Goal: Transaction & Acquisition: Purchase product/service

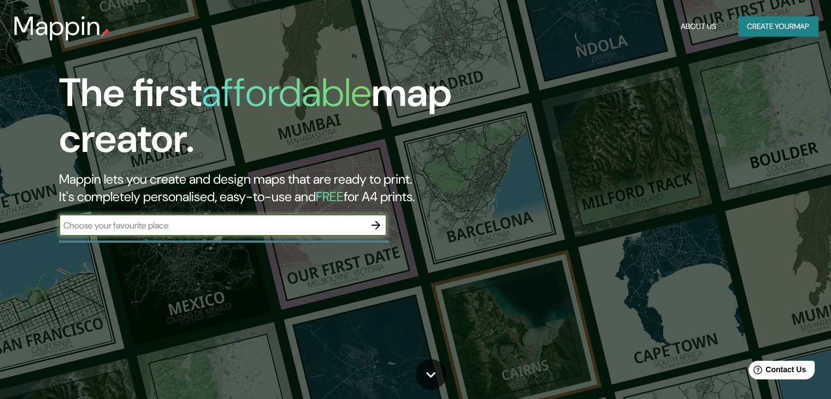
click at [203, 227] on input "text" at bounding box center [212, 225] width 306 height 13
type input "b"
type input "santa cruz"
click at [376, 226] on icon "button" at bounding box center [375, 224] width 13 height 13
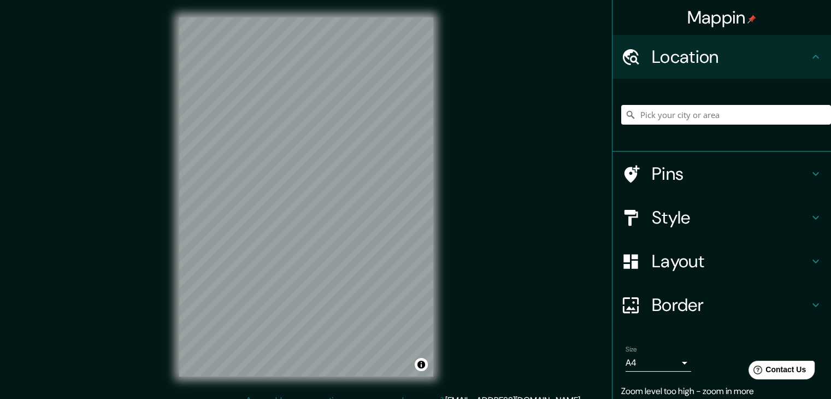
scroll to position [13, 0]
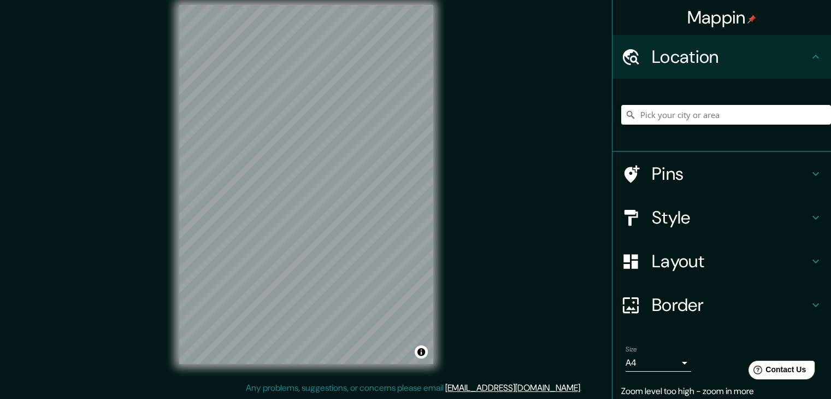
click at [666, 265] on h4 "Layout" at bounding box center [730, 261] width 157 height 22
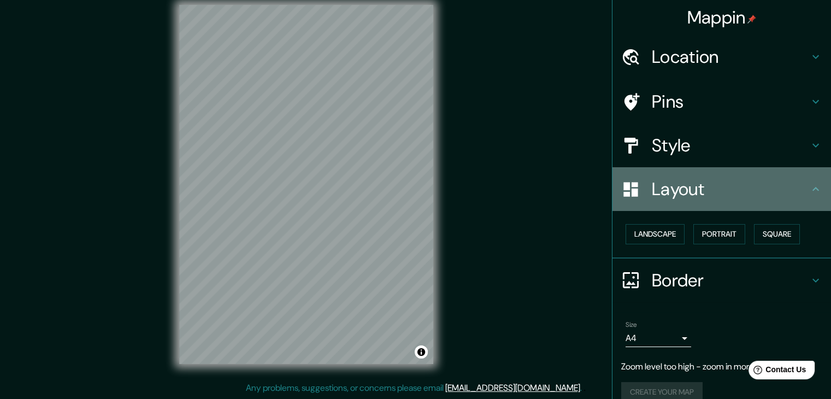
click at [687, 184] on h4 "Layout" at bounding box center [730, 189] width 157 height 22
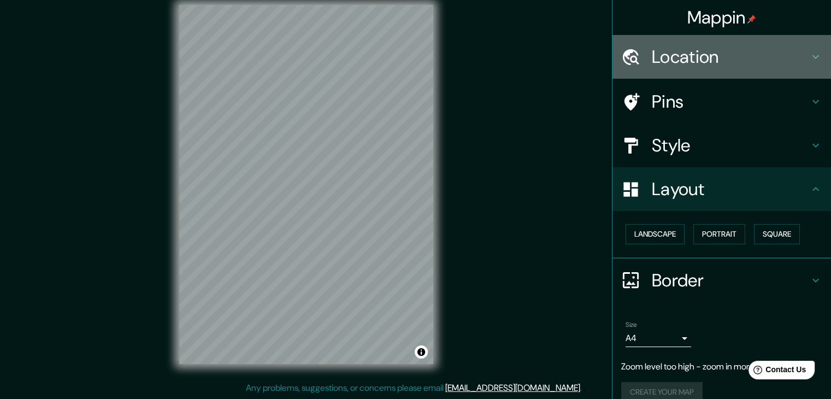
click at [699, 51] on h4 "Location" at bounding box center [730, 57] width 157 height 22
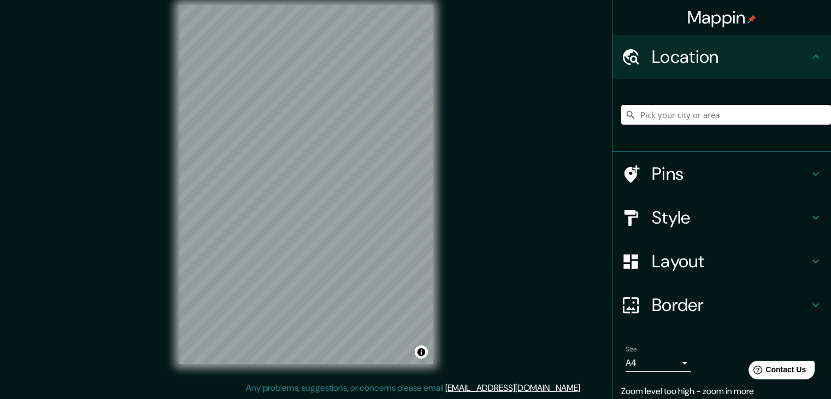
click at [675, 125] on div at bounding box center [726, 114] width 210 height 55
click at [669, 114] on input "Pick your city or area" at bounding box center [726, 115] width 210 height 20
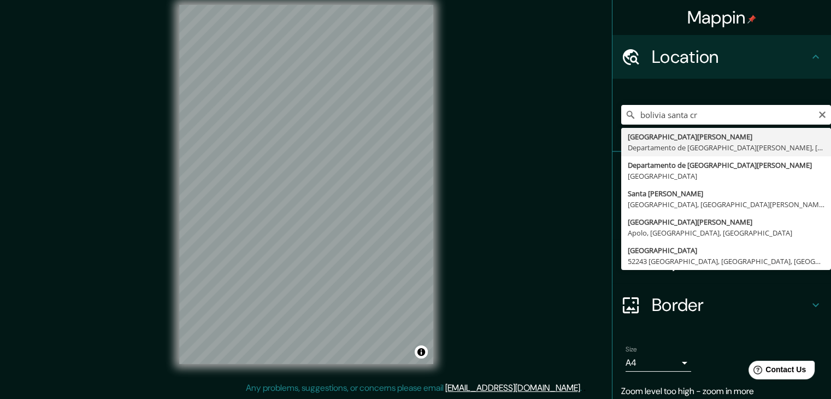
type input "[GEOGRAPHIC_DATA][PERSON_NAME], [GEOGRAPHIC_DATA][PERSON_NAME], [GEOGRAPHIC_DAT…"
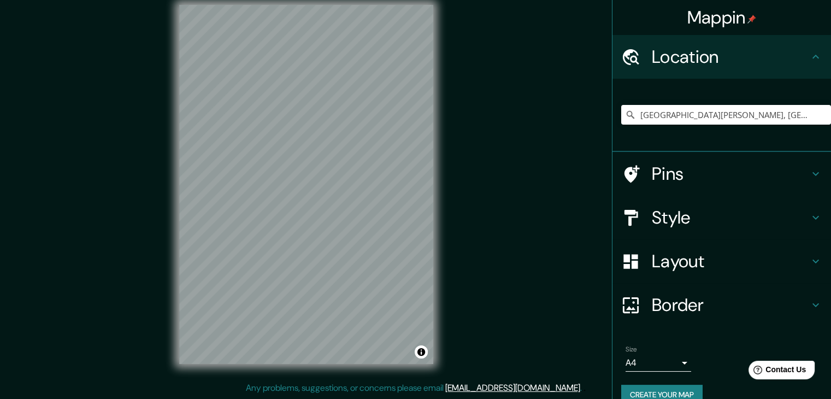
scroll to position [11, 0]
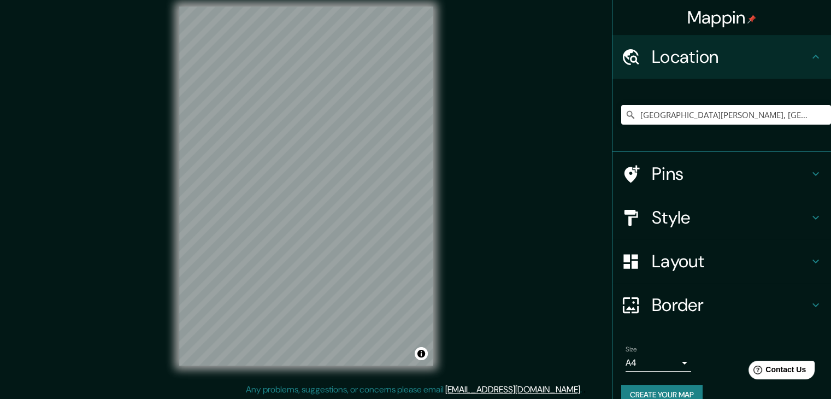
click at [659, 264] on h4 "Layout" at bounding box center [730, 261] width 157 height 22
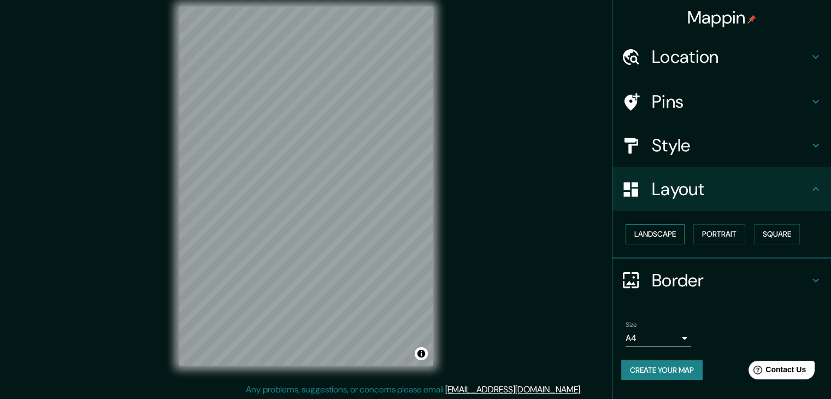
click at [663, 234] on button "Landscape" at bounding box center [654, 234] width 59 height 20
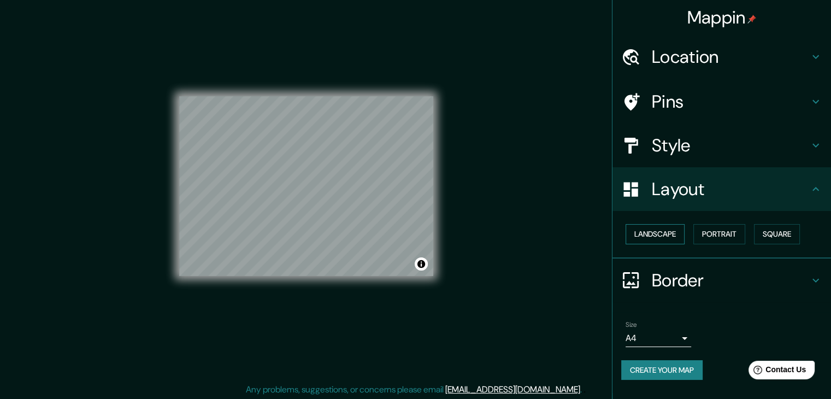
click at [665, 233] on button "Landscape" at bounding box center [654, 234] width 59 height 20
click at [738, 229] on button "Portrait" at bounding box center [719, 234] width 52 height 20
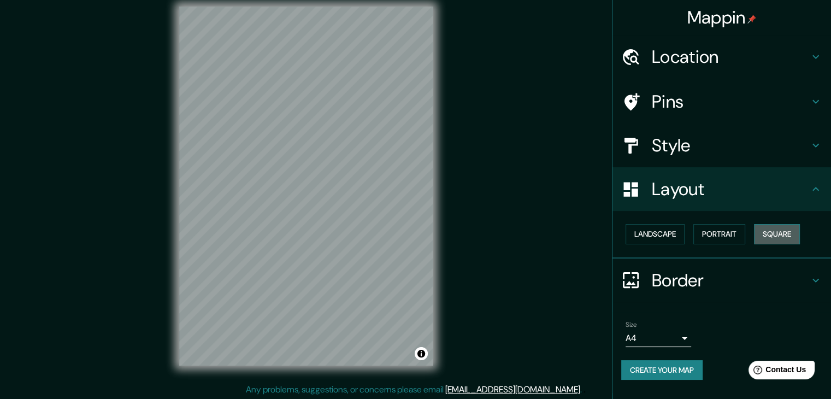
click at [769, 229] on button "Square" at bounding box center [777, 234] width 46 height 20
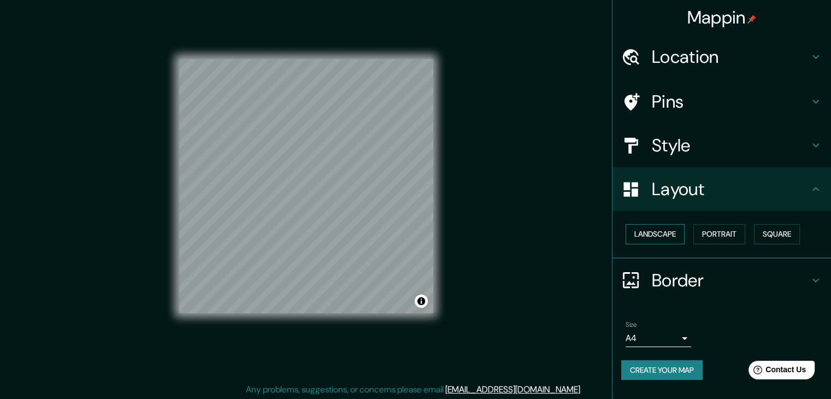
click at [647, 236] on button "Landscape" at bounding box center [654, 234] width 59 height 20
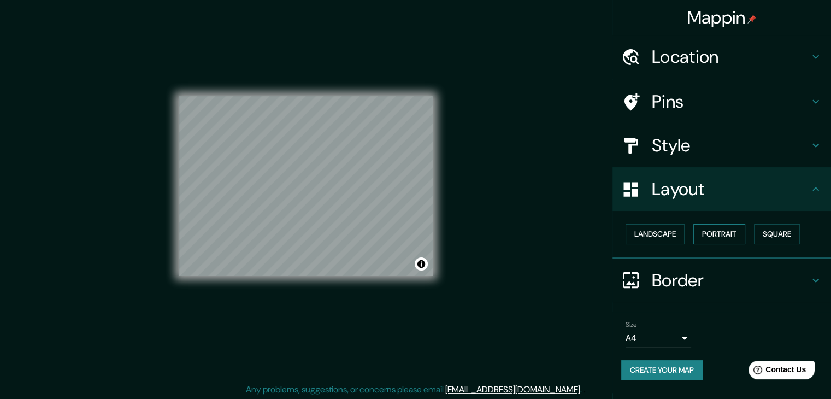
click at [721, 240] on button "Portrait" at bounding box center [719, 234] width 52 height 20
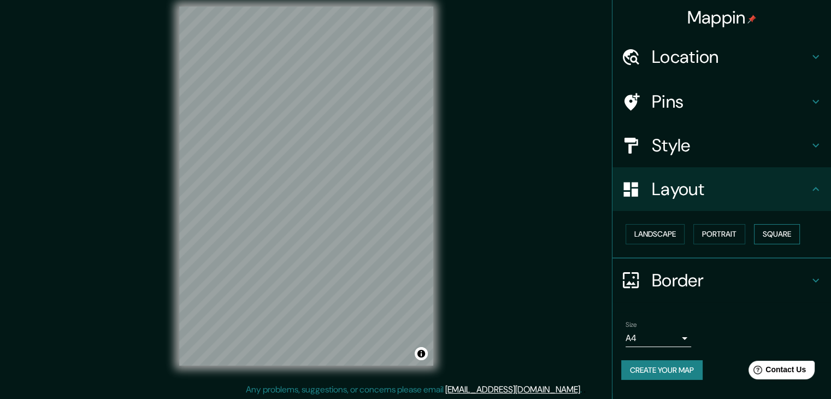
click at [770, 237] on button "Square" at bounding box center [777, 234] width 46 height 20
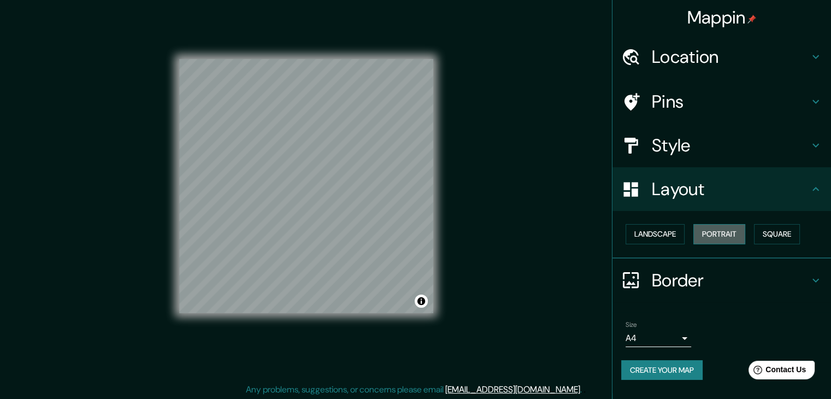
click at [738, 237] on button "Portrait" at bounding box center [719, 234] width 52 height 20
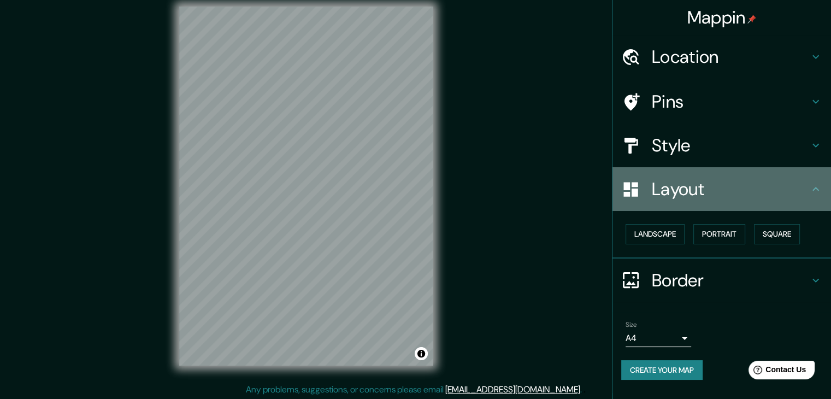
click at [741, 194] on h4 "Layout" at bounding box center [730, 189] width 157 height 22
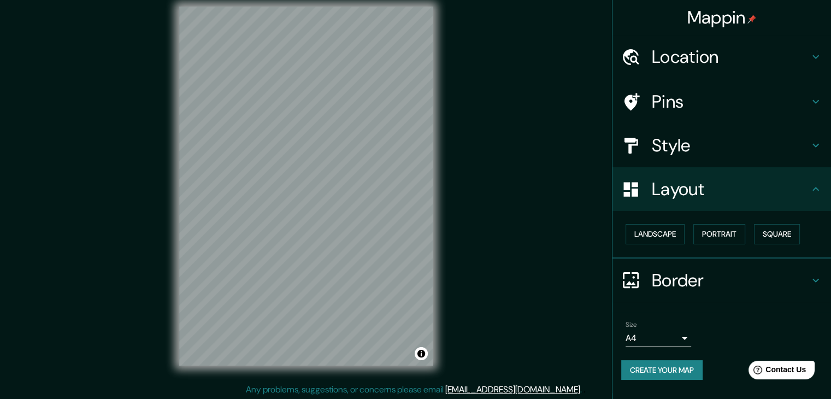
click at [693, 145] on h4 "Style" at bounding box center [730, 145] width 157 height 22
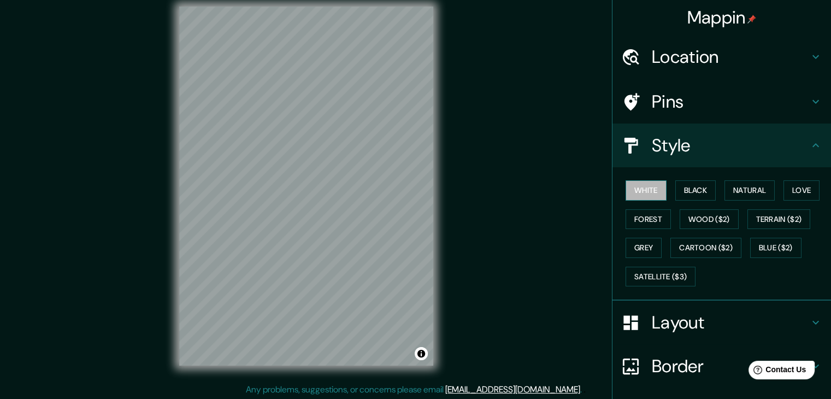
click at [650, 187] on button "White" at bounding box center [645, 190] width 41 height 20
click at [678, 187] on button "Black" at bounding box center [695, 190] width 41 height 20
click at [730, 188] on button "Natural" at bounding box center [749, 190] width 50 height 20
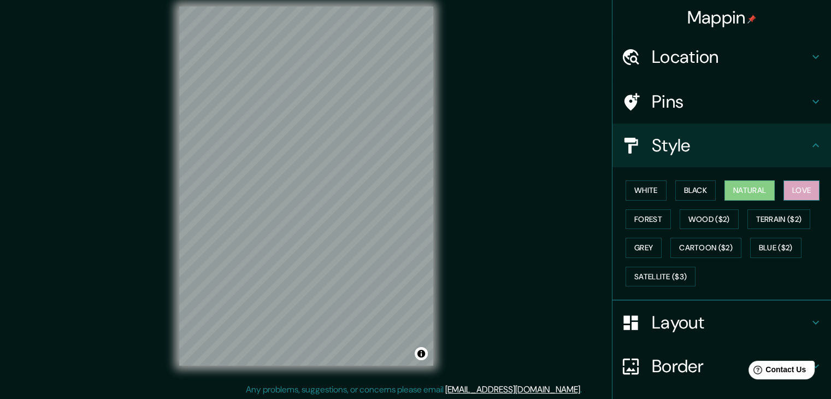
click at [800, 192] on button "Love" at bounding box center [801, 190] width 36 height 20
click at [634, 217] on button "Forest" at bounding box center [647, 219] width 45 height 20
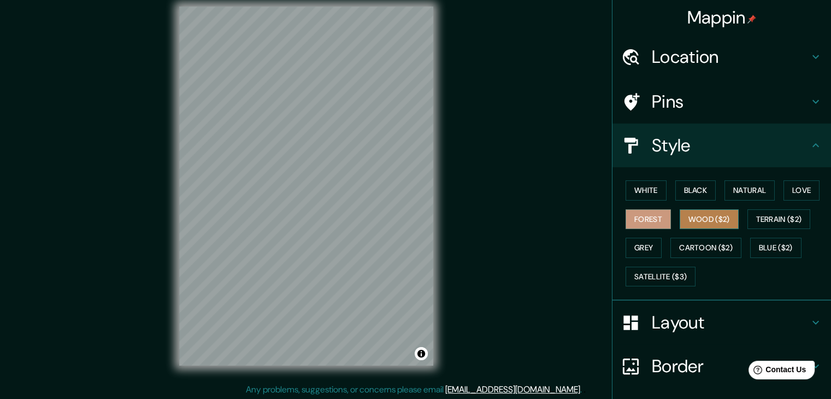
click at [688, 221] on button "Wood ($2)" at bounding box center [708, 219] width 59 height 20
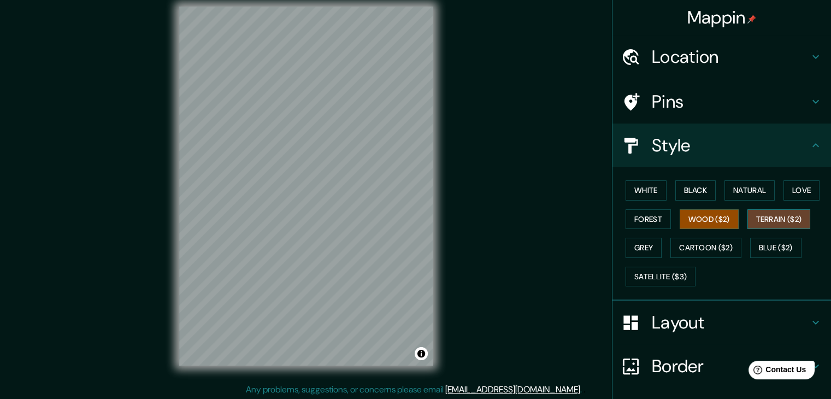
click at [767, 220] on button "Terrain ($2)" at bounding box center [778, 219] width 63 height 20
click at [649, 246] on button "Grey" at bounding box center [643, 248] width 36 height 20
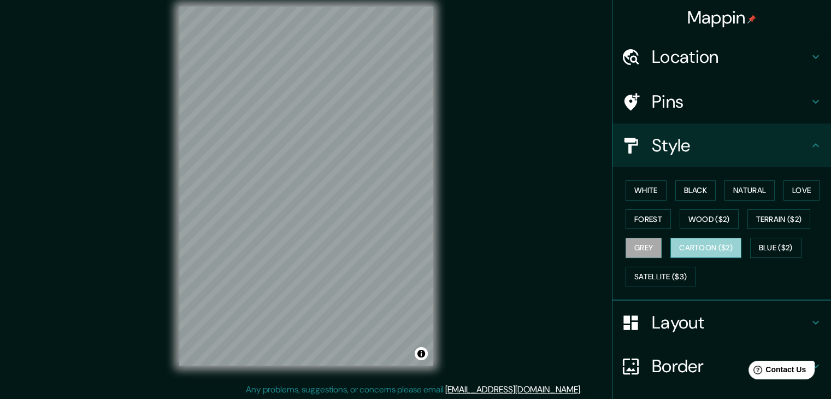
click at [702, 246] on button "Cartoon ($2)" at bounding box center [705, 248] width 71 height 20
click at [773, 251] on button "Blue ($2)" at bounding box center [775, 248] width 51 height 20
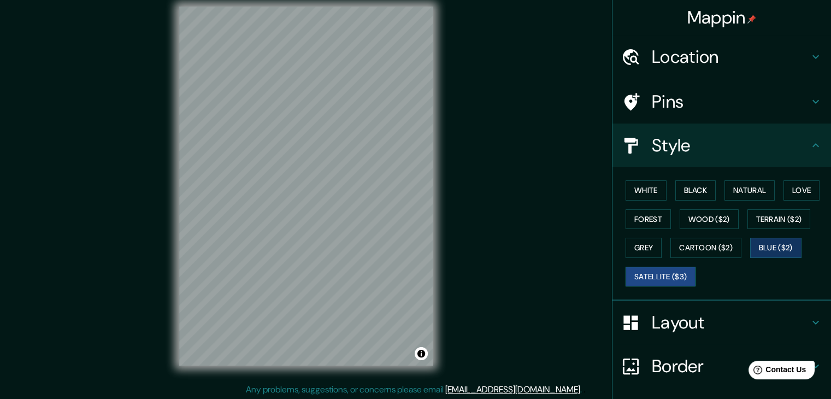
click at [658, 271] on button "Satellite ($3)" at bounding box center [660, 277] width 70 height 20
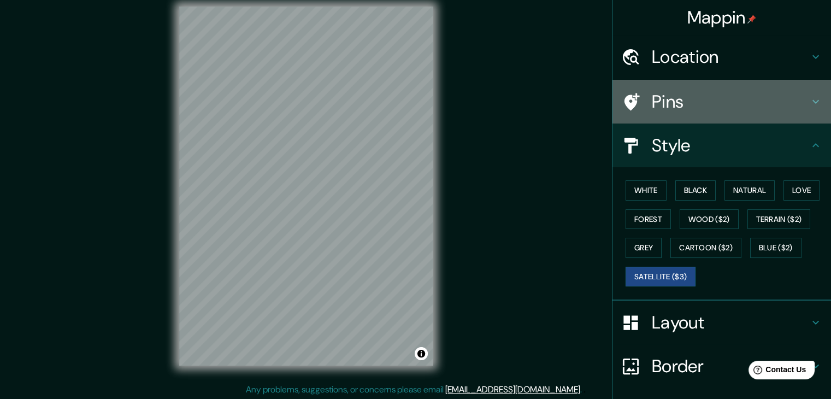
click at [704, 101] on h4 "Pins" at bounding box center [730, 102] width 157 height 22
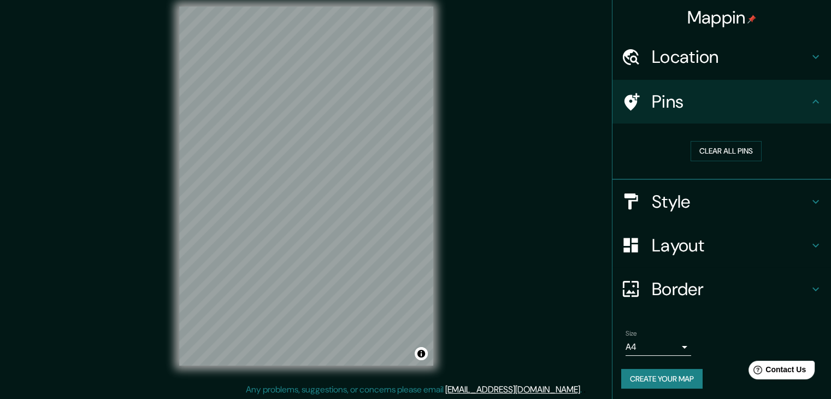
click at [704, 101] on h4 "Pins" at bounding box center [730, 102] width 157 height 22
click at [715, 192] on h4 "Style" at bounding box center [730, 202] width 157 height 22
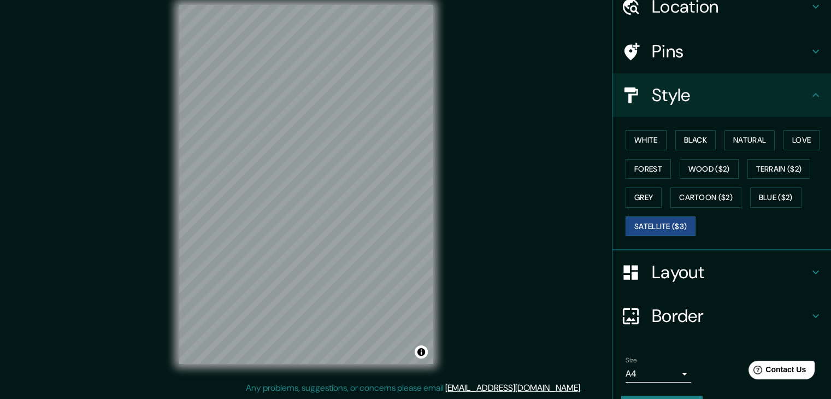
scroll to position [24, 0]
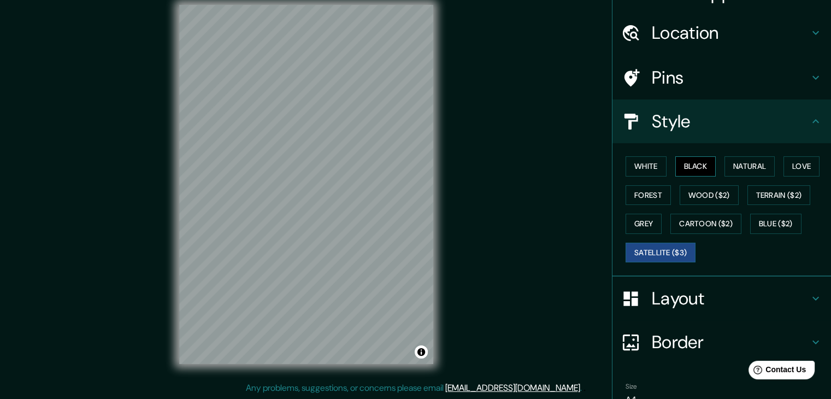
click at [684, 162] on button "Black" at bounding box center [695, 166] width 41 height 20
click at [716, 164] on div "White Black Natural Love Forest Wood ($2) Terrain ($2) Grey Cartoon ($2) Blue (…" at bounding box center [726, 209] width 210 height 115
click at [738, 167] on button "Natural" at bounding box center [749, 166] width 50 height 20
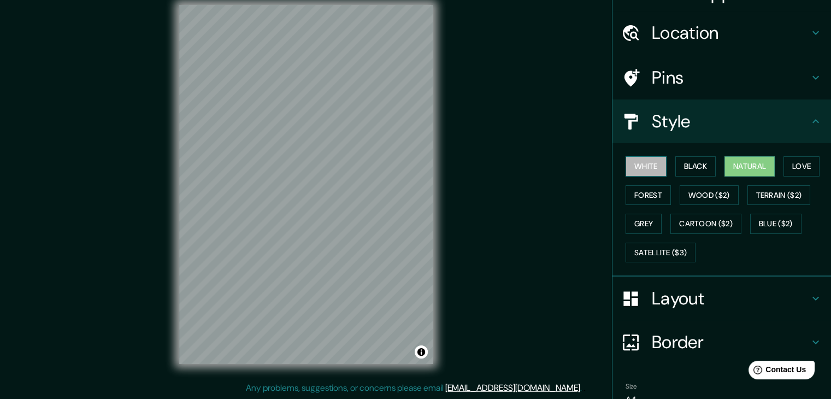
click at [636, 171] on button "White" at bounding box center [645, 166] width 41 height 20
click at [791, 165] on button "Love" at bounding box center [801, 166] width 36 height 20
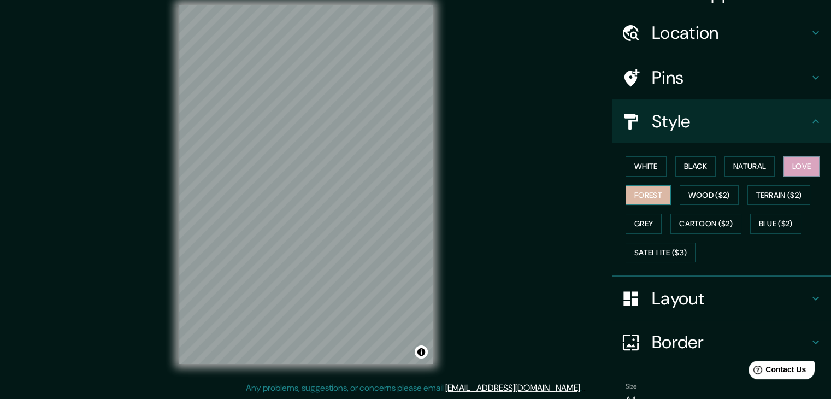
click at [632, 196] on button "Forest" at bounding box center [647, 195] width 45 height 20
click at [686, 192] on button "Wood ($2)" at bounding box center [708, 195] width 59 height 20
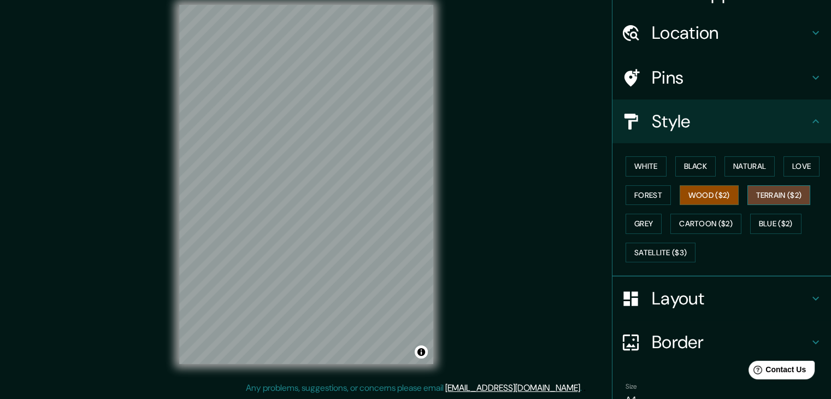
click at [760, 190] on button "Terrain ($2)" at bounding box center [778, 195] width 63 height 20
click at [760, 191] on button "Terrain ($2)" at bounding box center [778, 195] width 63 height 20
click at [645, 170] on button "White" at bounding box center [645, 166] width 41 height 20
